Goal: Browse casually: Explore the website without a specific task or goal

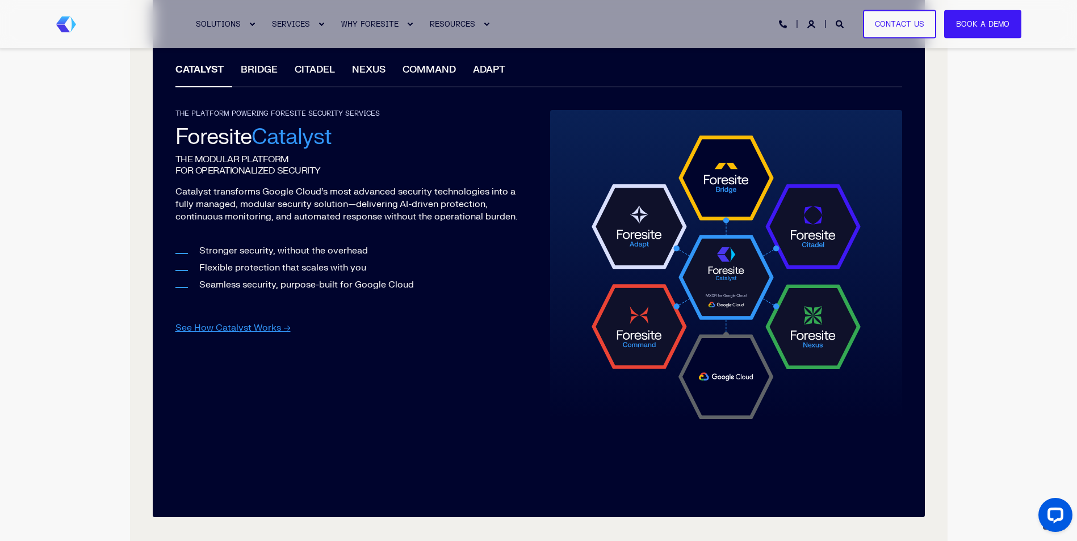
scroll to position [1078, 0]
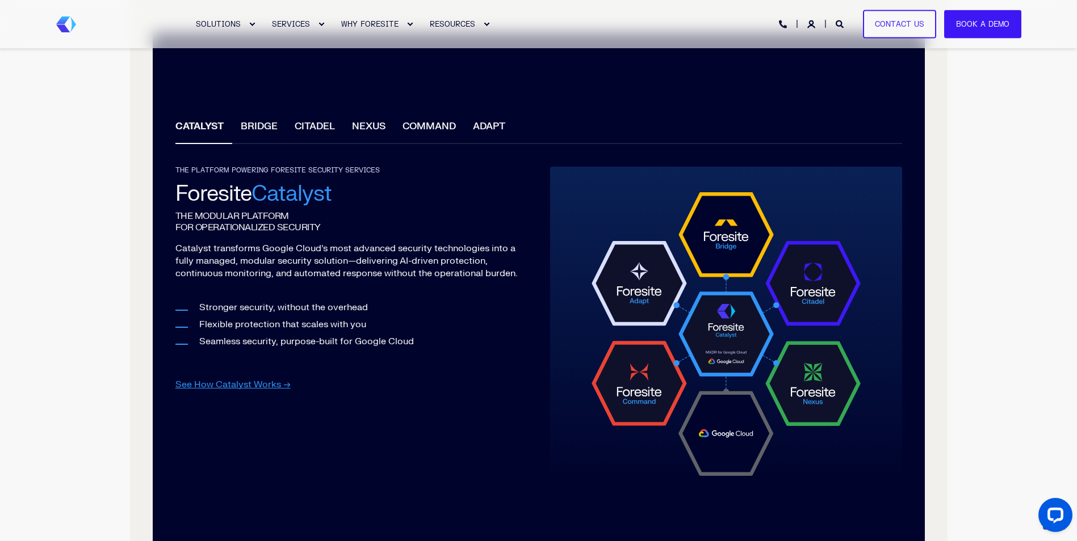
click at [254, 127] on li "BRIDGE" at bounding box center [259, 128] width 54 height 32
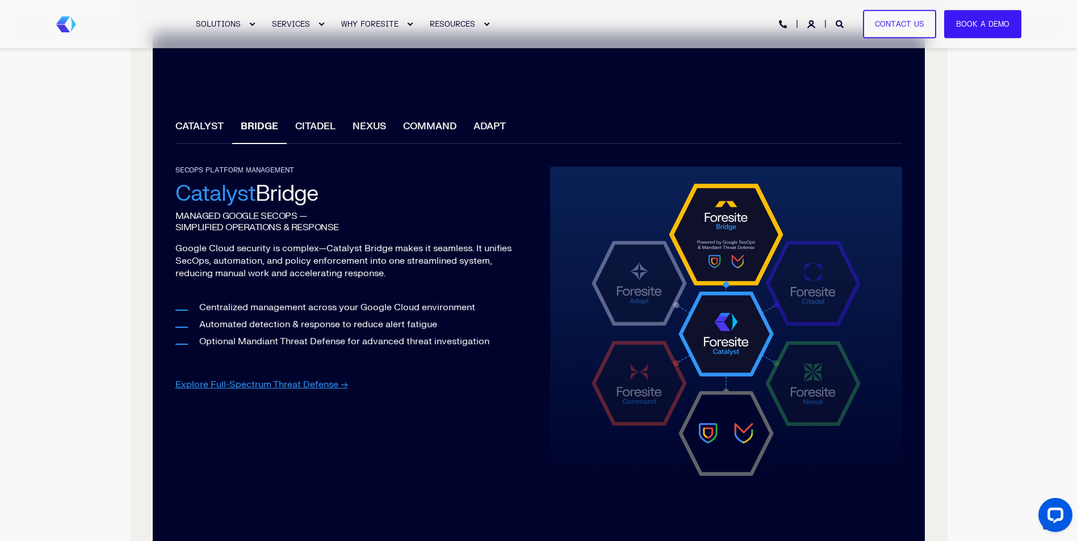
click at [309, 130] on li "CITADEL" at bounding box center [315, 128] width 57 height 32
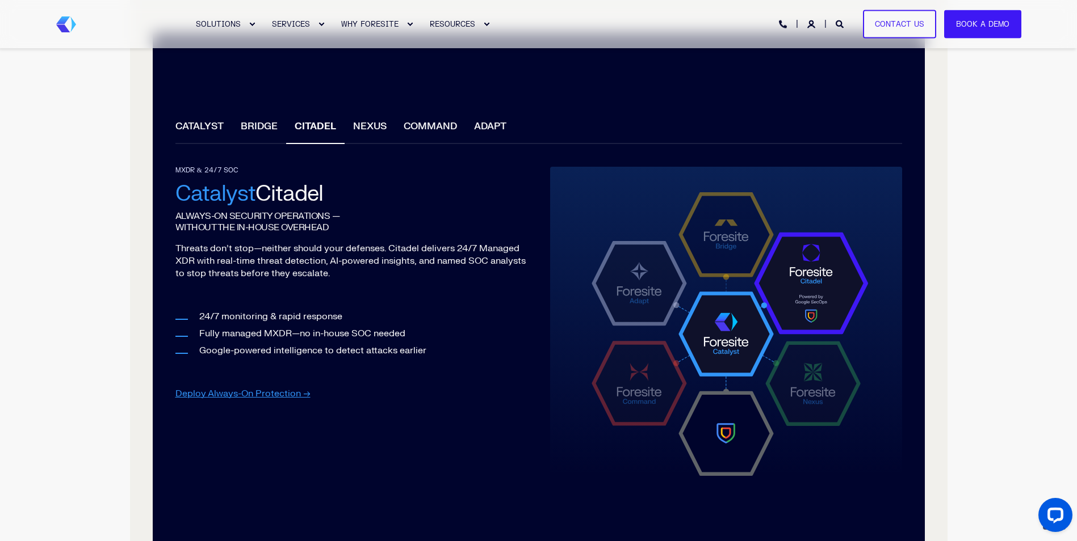
click at [479, 128] on li "ADAPT" at bounding box center [489, 128] width 49 height 32
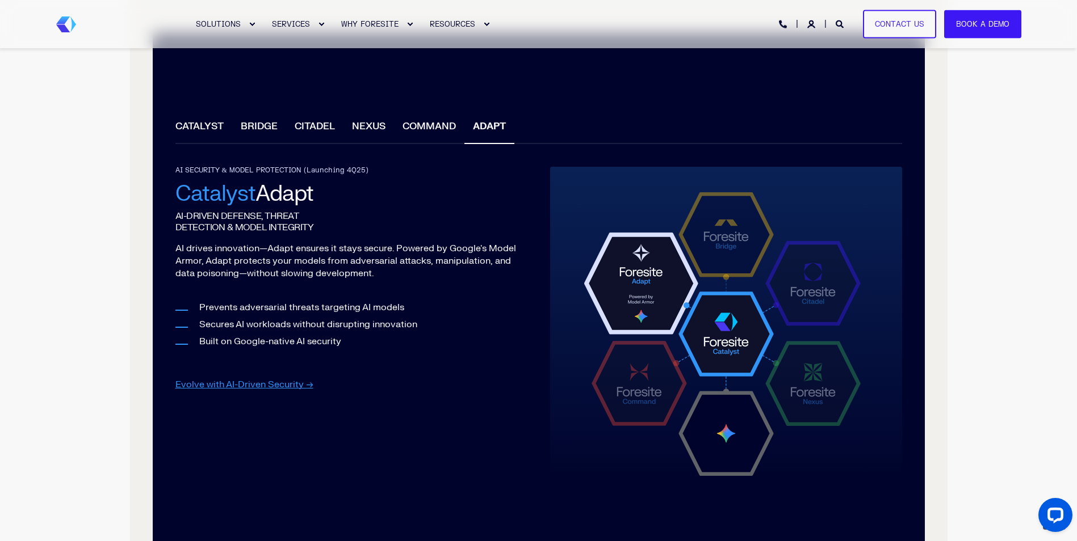
click at [354, 128] on li "NEXUS" at bounding box center [368, 128] width 51 height 32
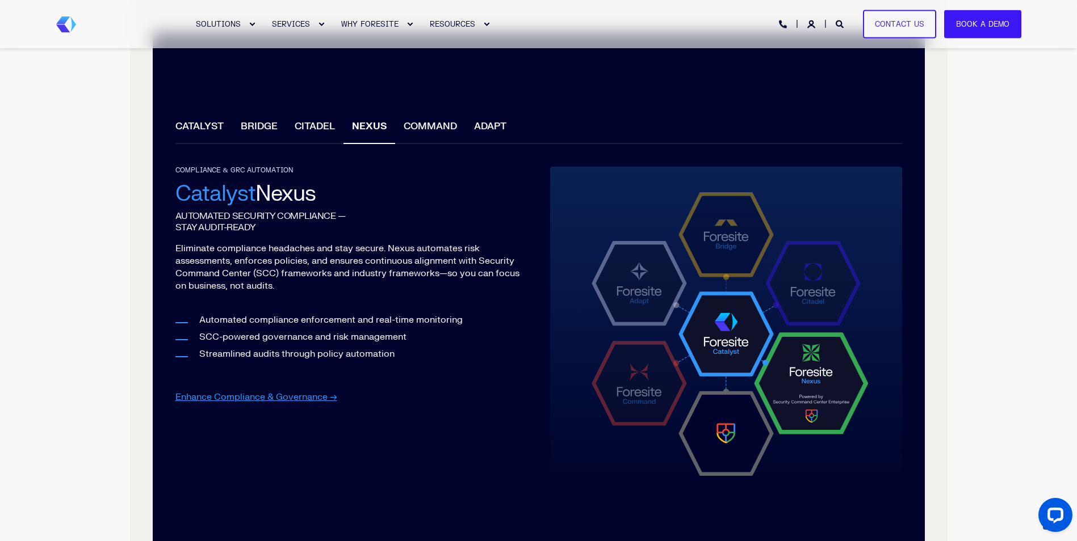
click at [259, 125] on li "BRIDGE" at bounding box center [259, 128] width 54 height 32
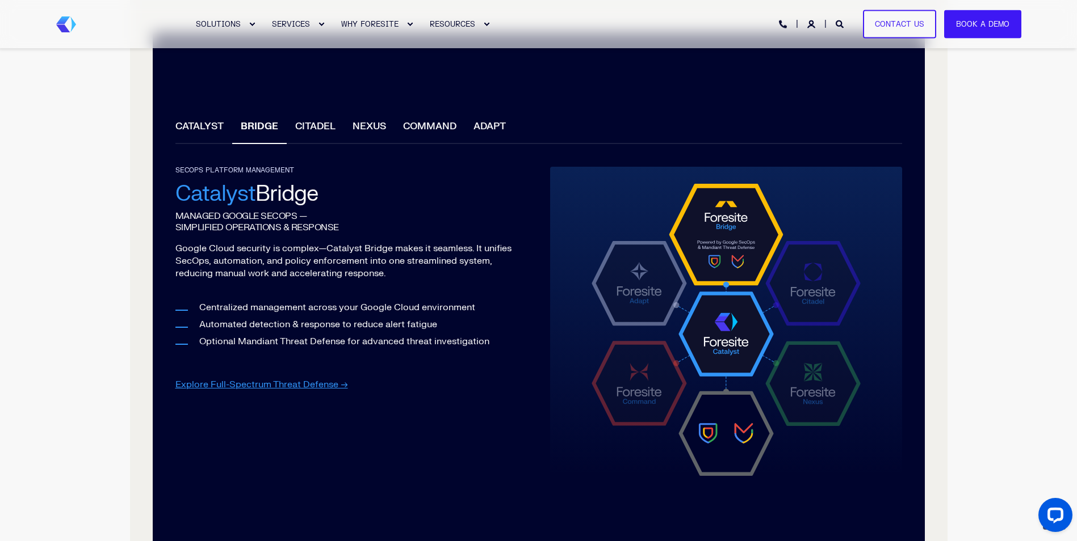
click at [212, 125] on li "CATALYST" at bounding box center [199, 128] width 65 height 32
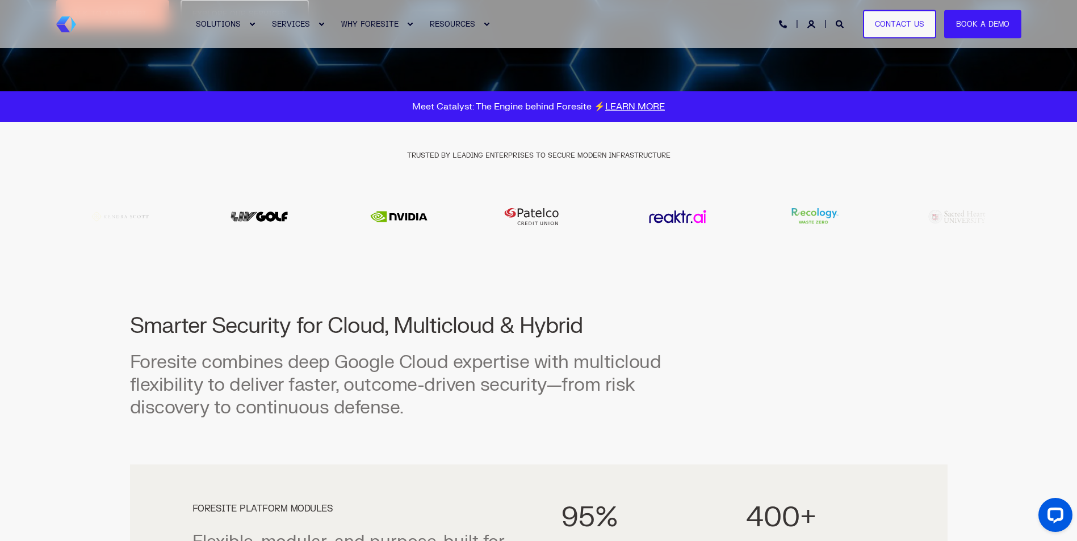
scroll to position [341, 0]
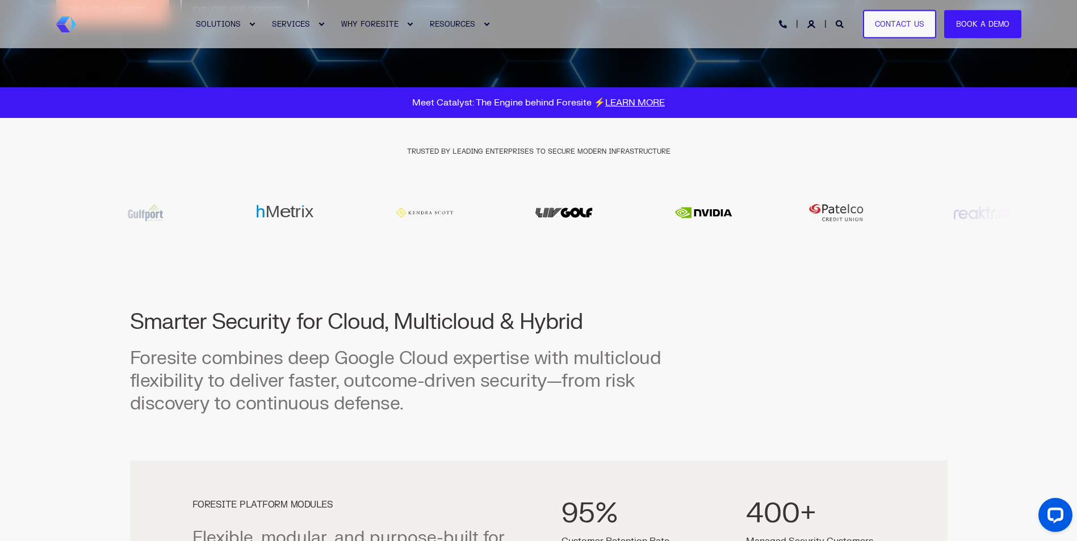
click at [670, 223] on img "12 / 20" at bounding box center [703, 213] width 114 height 34
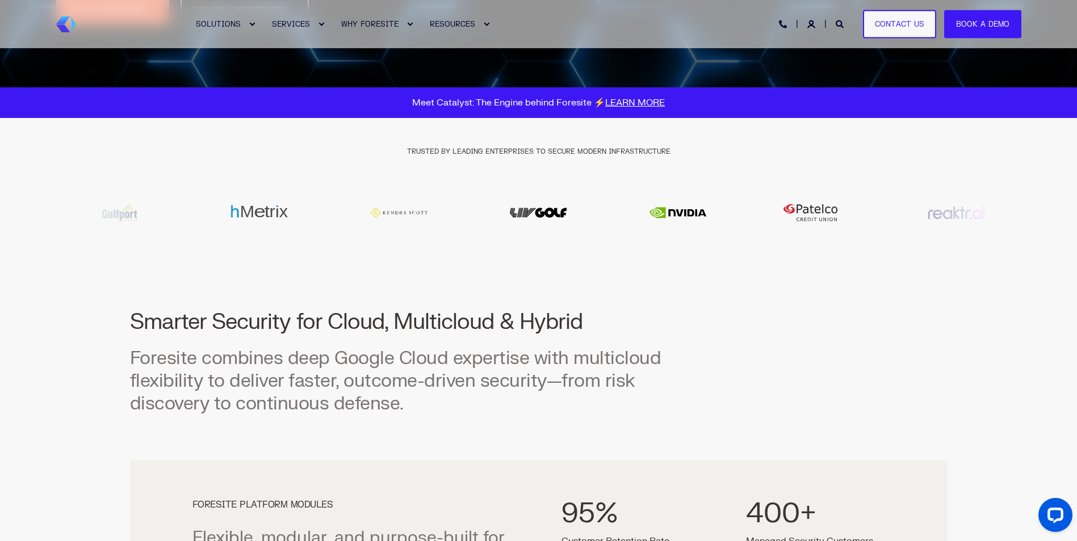
click at [621, 221] on img "12 / 20" at bounding box center [678, 213] width 114 height 34
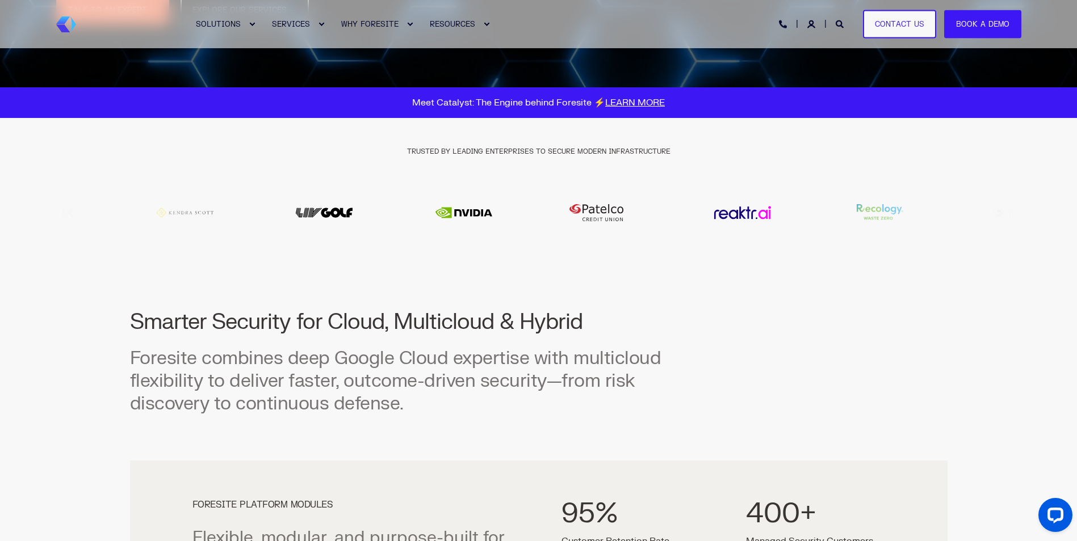
click at [678, 221] on div "14 / 20" at bounding box center [742, 213] width 128 height 34
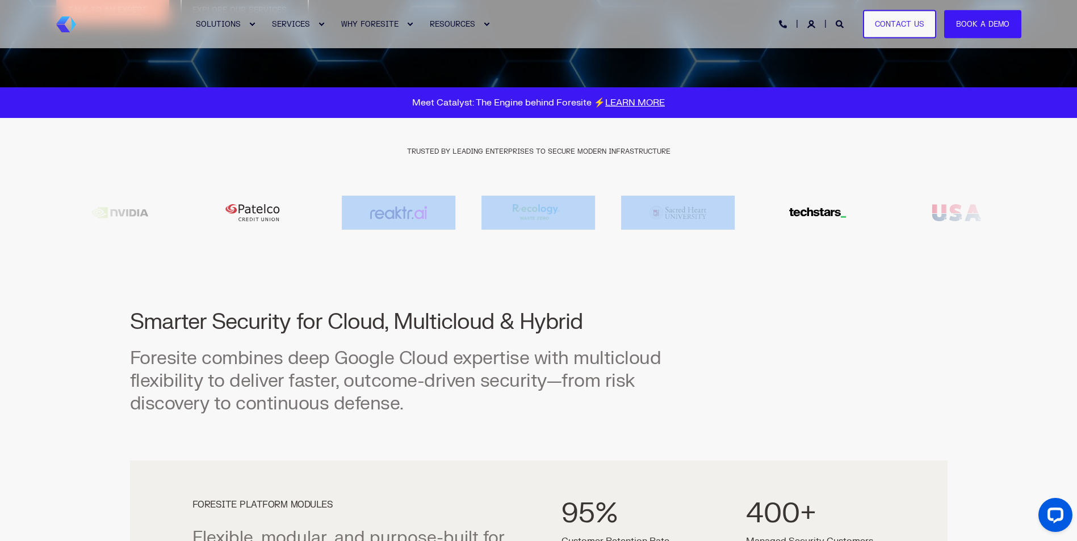
drag, startPoint x: 719, startPoint y: 221, endPoint x: 474, endPoint y: 221, distance: 244.6
click at [474, 221] on div at bounding box center [538, 213] width 965 height 34
click at [734, 224] on img "16 / 20" at bounding box center [678, 213] width 114 height 34
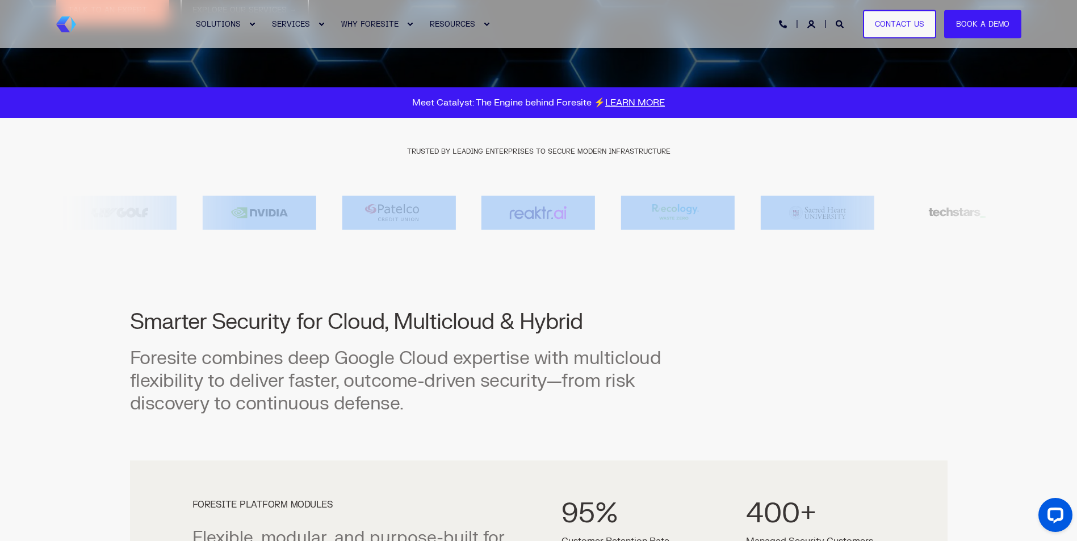
drag, startPoint x: 830, startPoint y: 223, endPoint x: 730, endPoint y: 223, distance: 99.9
click at [731, 223] on div at bounding box center [538, 213] width 965 height 34
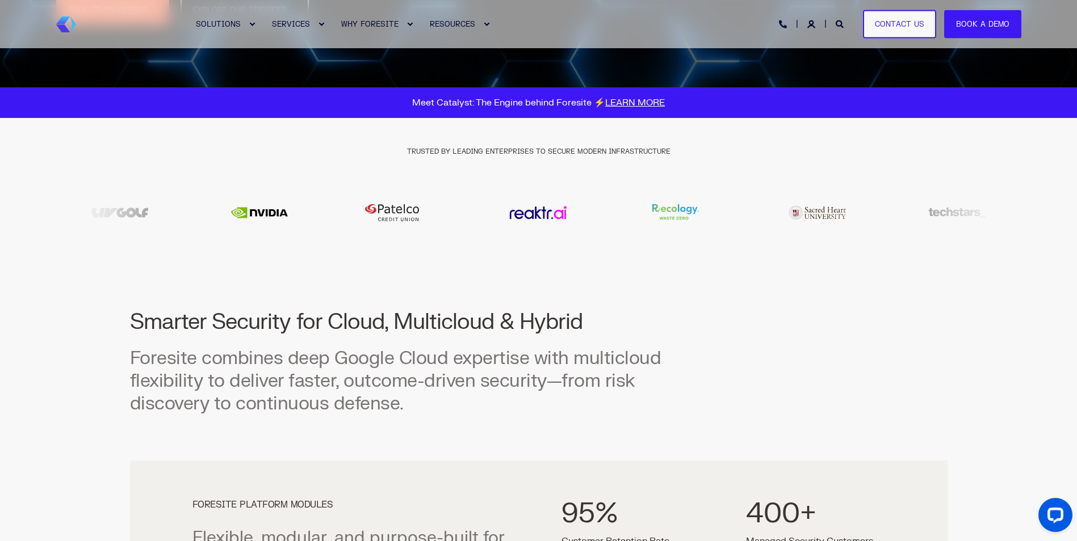
click at [291, 305] on div "Smarter Security for Cloud, Multicloud & Hybrid Foresite combines deep Google C…" at bounding box center [399, 374] width 538 height 175
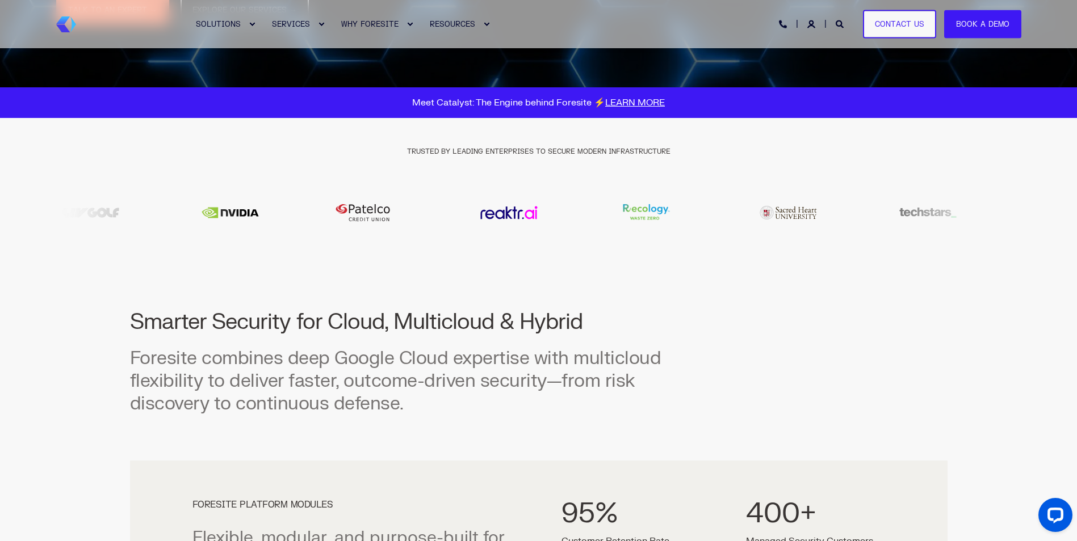
click at [287, 221] on img "12 / 20" at bounding box center [230, 213] width 114 height 34
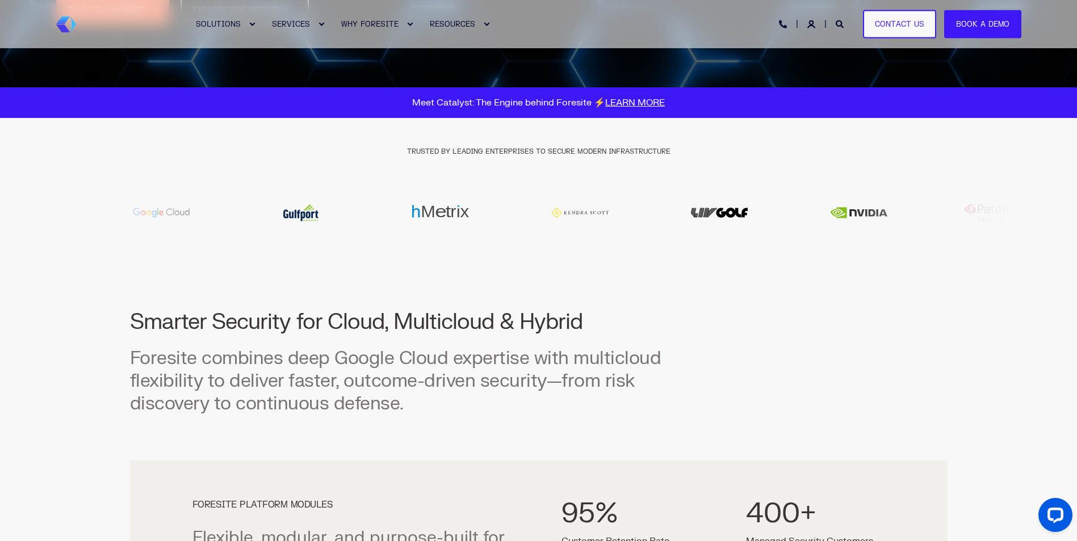
click at [365, 223] on div "8 / 20" at bounding box center [301, 213] width 128 height 34
click at [396, 217] on img "9 / 20" at bounding box center [407, 213] width 114 height 21
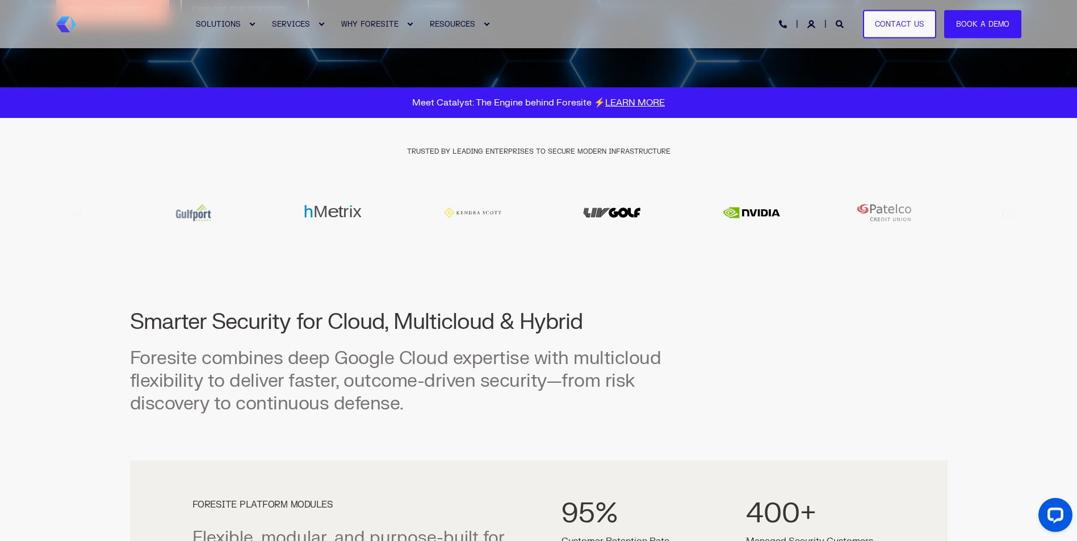
click at [555, 218] on img "11 / 20" at bounding box center [612, 213] width 114 height 34
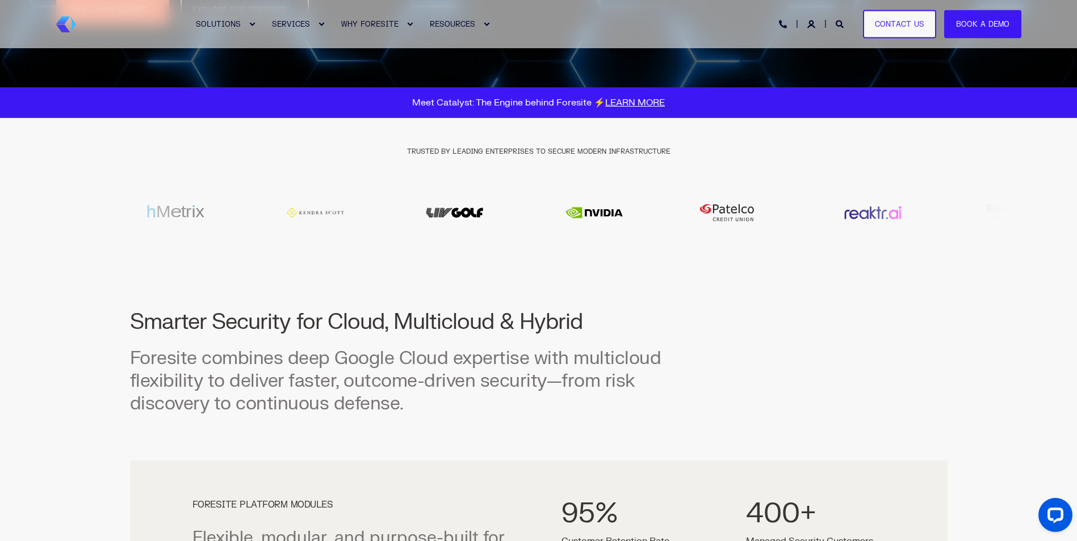
click at [444, 214] on img "11 / 20" at bounding box center [455, 213] width 114 height 34
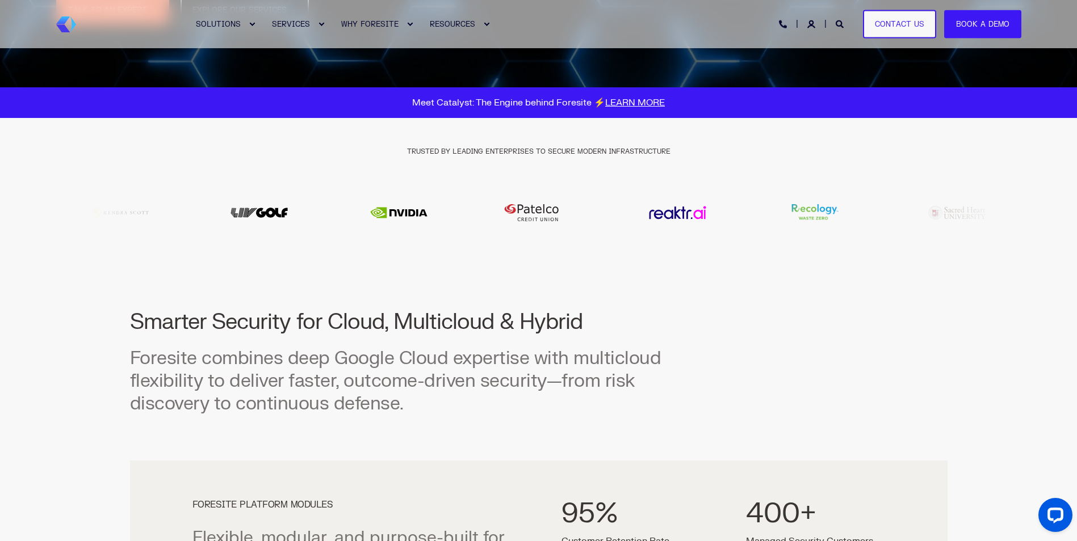
drag, startPoint x: 459, startPoint y: 241, endPoint x: 469, endPoint y: 237, distance: 10.2
click at [465, 242] on div "TRUSTED BY LEADING ENTERPRISES TO SECURE MODERN INFRASTRUCTURE" at bounding box center [538, 185] width 965 height 135
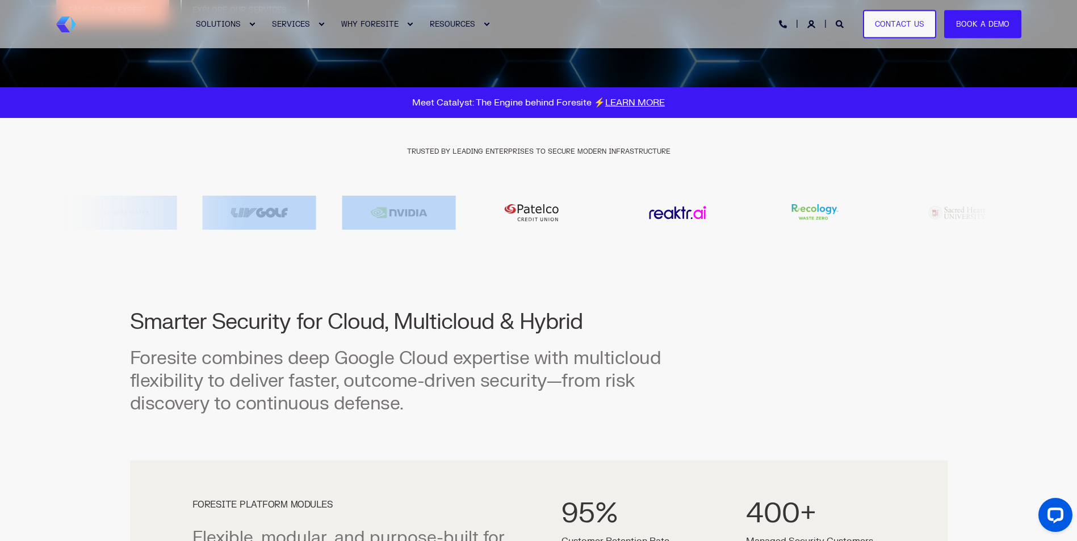
drag, startPoint x: 451, startPoint y: 222, endPoint x: 477, endPoint y: 218, distance: 25.9
click at [477, 218] on div at bounding box center [538, 213] width 965 height 34
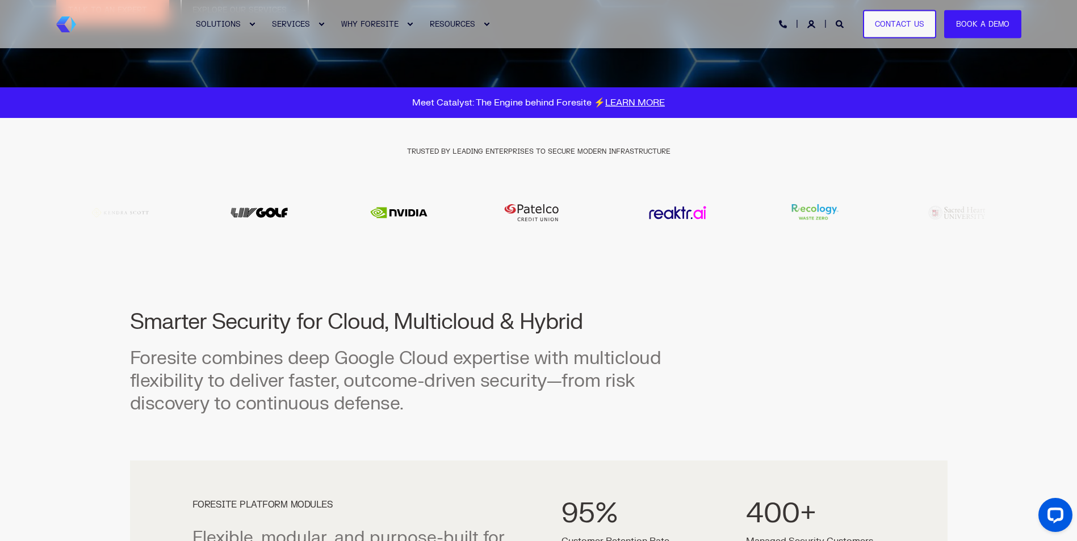
drag, startPoint x: 477, startPoint y: 218, endPoint x: 460, endPoint y: 267, distance: 52.2
click at [531, 214] on img "12 / 20" at bounding box center [530, 213] width 114 height 34
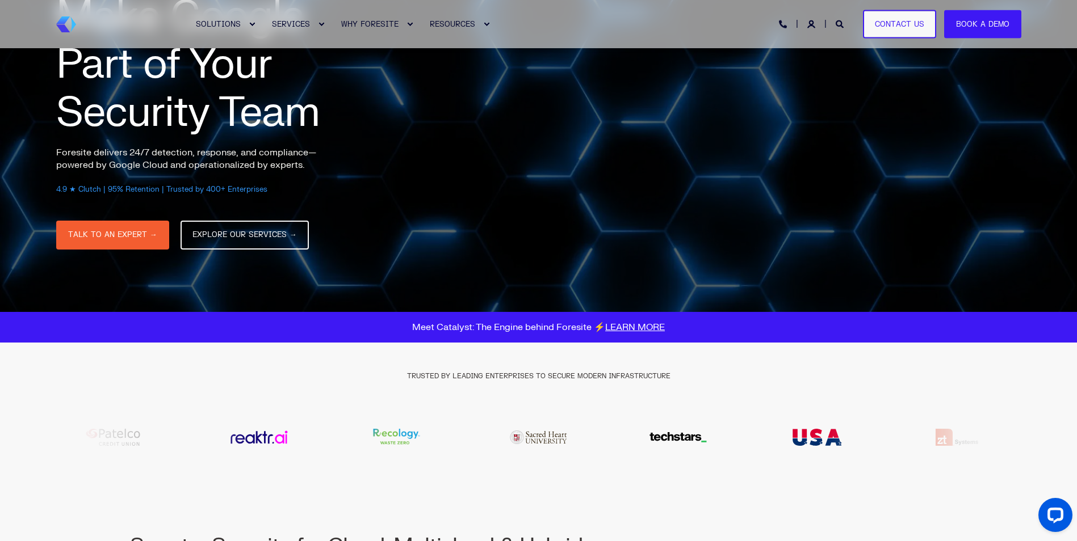
scroll to position [0, 0]
